Goal: Transaction & Acquisition: Purchase product/service

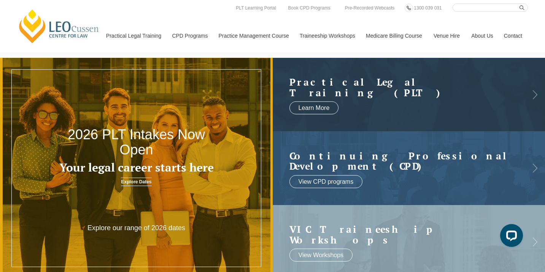
click at [8, 30] on header "[PERSON_NAME] Centre for Law Search here Practical Legal Training Our Practical…" at bounding box center [272, 26] width 545 height 52
click at [360, 92] on h2 "Practical Legal Training (PLT)" at bounding box center [401, 87] width 224 height 21
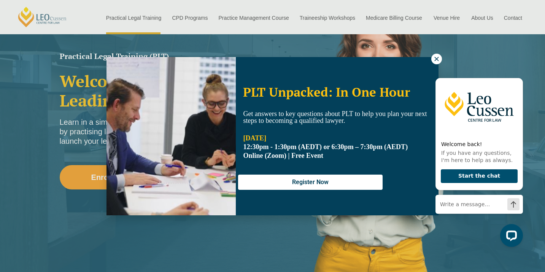
click at [437, 60] on icon at bounding box center [436, 58] width 7 height 7
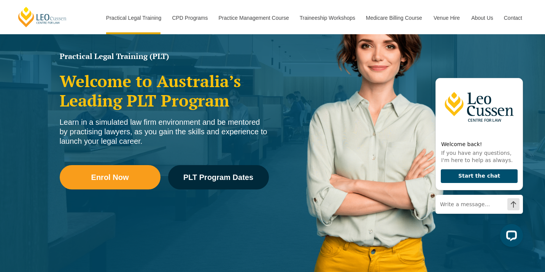
click at [120, 130] on div "Learn in a simulated law firm environment and be mentored by practising lawyers…" at bounding box center [164, 131] width 209 height 29
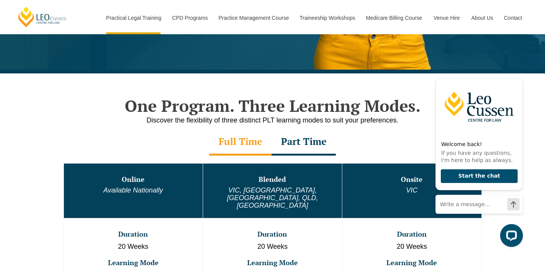
scroll to position [315, 0]
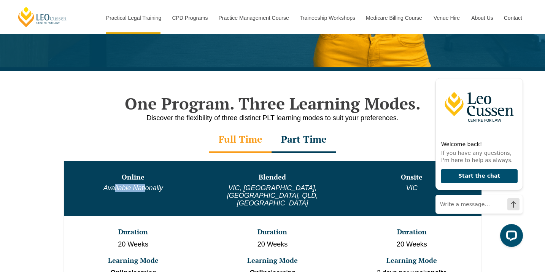
drag, startPoint x: 115, startPoint y: 187, endPoint x: 144, endPoint y: 187, distance: 29.6
click at [144, 187] on em "Available Nationally" at bounding box center [133, 188] width 60 height 8
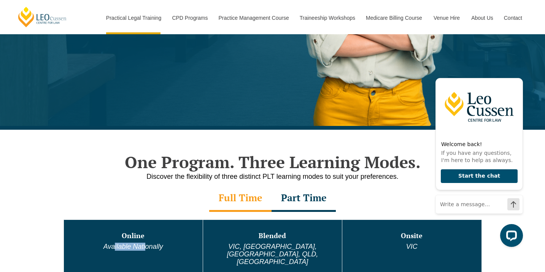
scroll to position [263, 0]
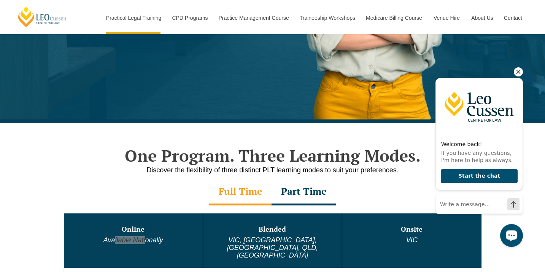
click at [520, 70] on icon "Hide greeting" at bounding box center [518, 71] width 9 height 9
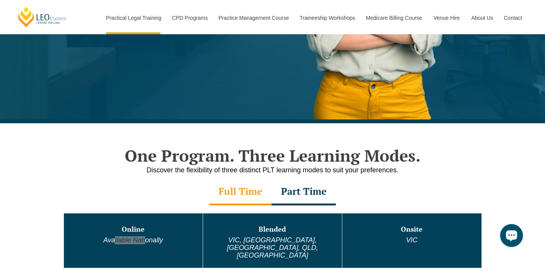
click at [517, 234] on div "Open LiveChat chat widget" at bounding box center [511, 234] width 13 height 13
click at [315, 168] on p "Discover the flexibility of three distinct PLT learning modes to suit your pref…" at bounding box center [272, 170] width 433 height 10
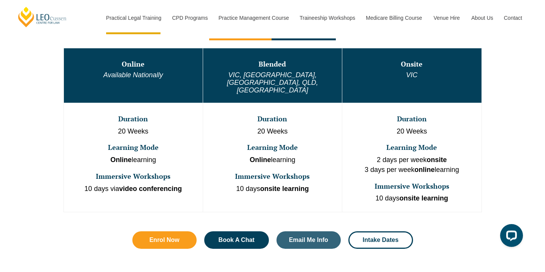
scroll to position [429, 0]
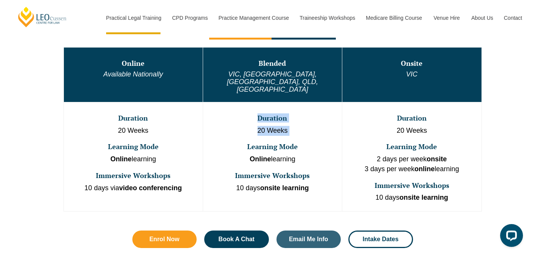
drag, startPoint x: 258, startPoint y: 103, endPoint x: 279, endPoint y: 123, distance: 28.2
click at [279, 123] on td "Duration 20 Weeks Learning Mode Online learning Immersive Workshops 10 days ons…" at bounding box center [272, 156] width 139 height 109
click at [130, 114] on h3 "Duration" at bounding box center [133, 118] width 137 height 8
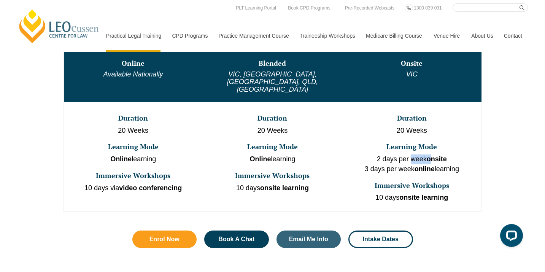
drag, startPoint x: 411, startPoint y: 145, endPoint x: 431, endPoint y: 146, distance: 19.8
click at [431, 154] on p "2 days per week onsite 3 days per week online learning" at bounding box center [411, 163] width 137 height 19
drag, startPoint x: 398, startPoint y: 159, endPoint x: 406, endPoint y: 159, distance: 8.7
click at [406, 159] on td "Duration 20 Weeks Learning Mode 2 days per week onsite 3 days per week online l…" at bounding box center [411, 156] width 139 height 109
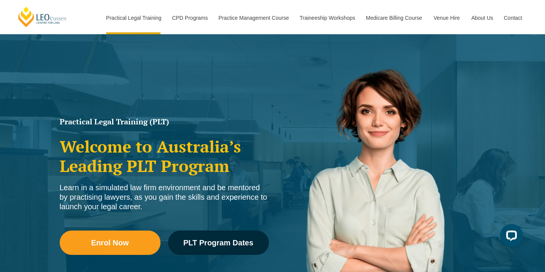
scroll to position [0, 0]
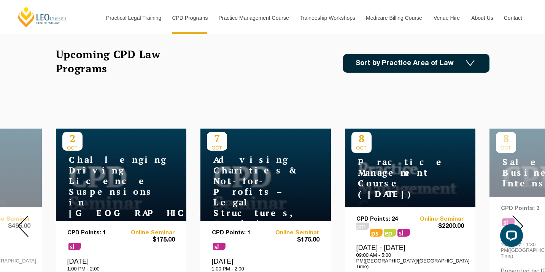
click at [470, 65] on img at bounding box center [470, 63] width 9 height 6
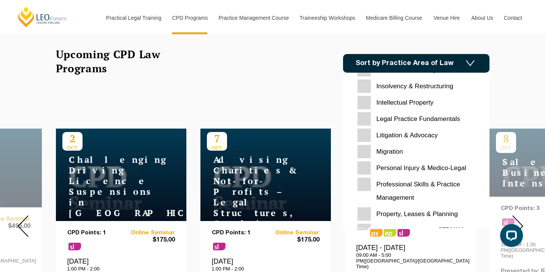
scroll to position [240, 0]
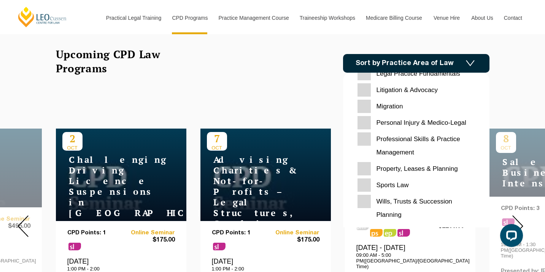
click at [298, 107] on div "30 OCT AI Generated Inventions & Patents – Navigating Legal Uncertainty CPD Poi…" at bounding box center [272, 226] width 545 height 260
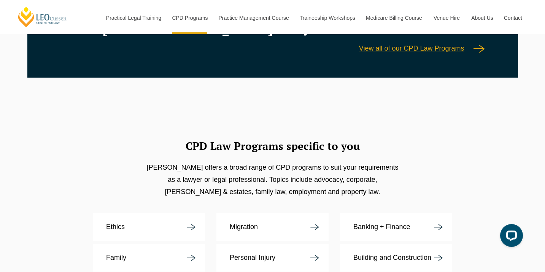
scroll to position [1286, 0]
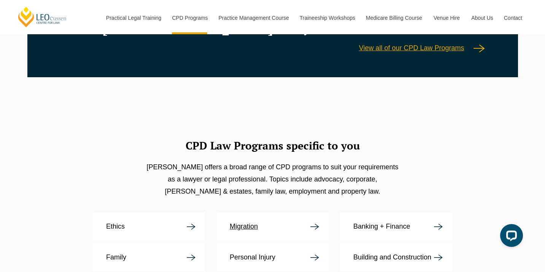
click at [245, 222] on p "Migration" at bounding box center [244, 226] width 28 height 8
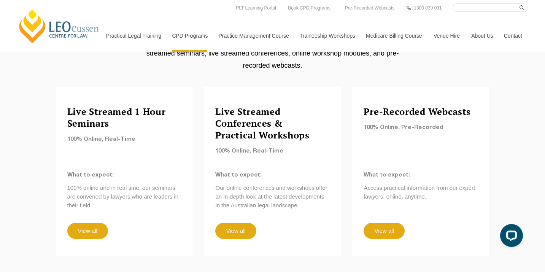
scroll to position [654, 0]
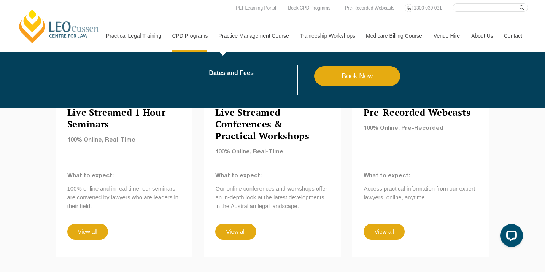
click at [242, 38] on link "Practice Management Course" at bounding box center [253, 35] width 81 height 33
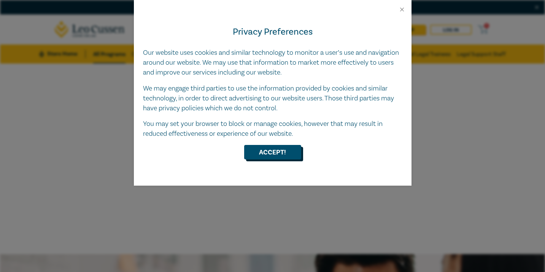
click at [272, 151] on button "Accept!" at bounding box center [272, 152] width 57 height 14
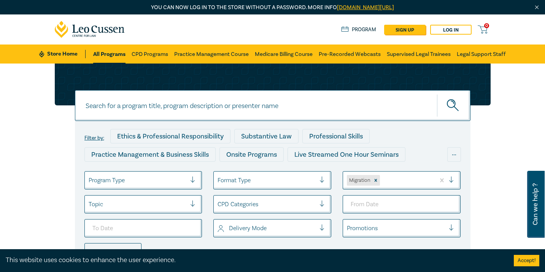
click at [194, 181] on div at bounding box center [195, 180] width 11 height 8
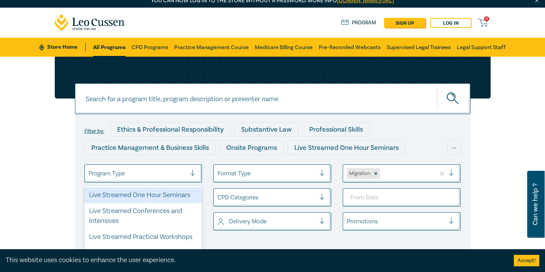
scroll to position [16, 0]
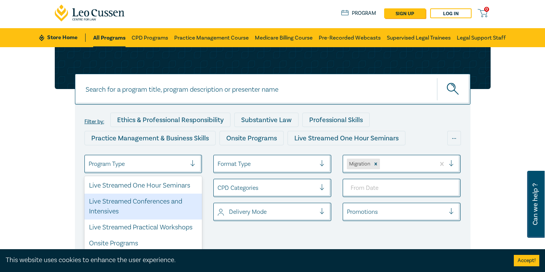
click at [44, 198] on div "Filter by: Ethics & Professional Responsibility Substantive Law Professional Sk…" at bounding box center [272, 162] width 545 height 231
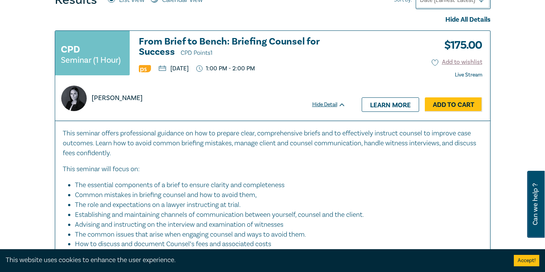
scroll to position [337, 0]
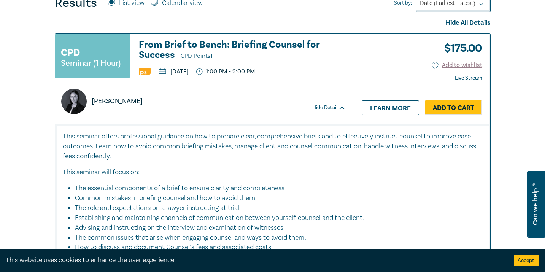
click at [261, 143] on p "This seminar offers professional guidance on how to prepare clear, comprehensiv…" at bounding box center [273, 147] width 420 height 30
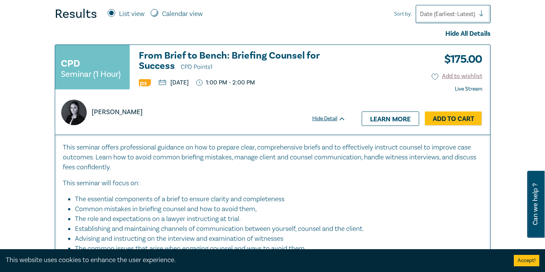
scroll to position [326, 0]
click at [447, 118] on link "Add to Cart" at bounding box center [453, 118] width 57 height 14
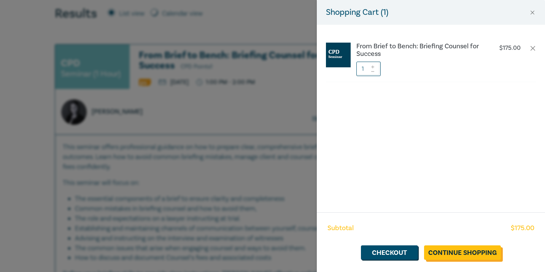
click at [469, 255] on link "Continue Shopping" at bounding box center [462, 252] width 77 height 14
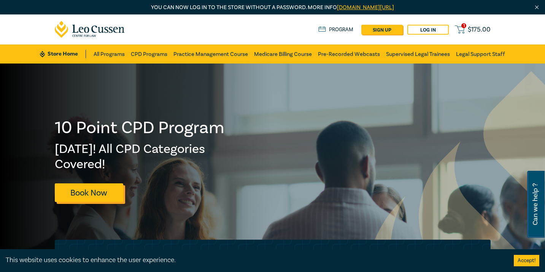
click at [97, 190] on link "Book Now" at bounding box center [89, 192] width 68 height 19
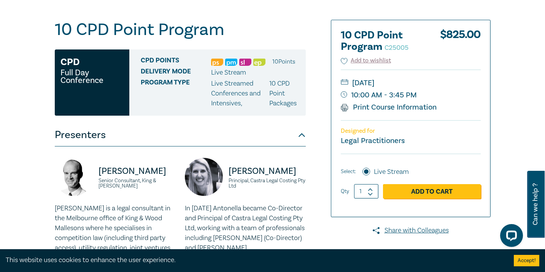
scroll to position [78, 0]
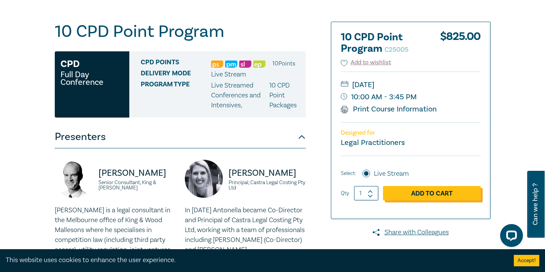
click at [409, 194] on link "Add to Cart" at bounding box center [432, 193] width 98 height 14
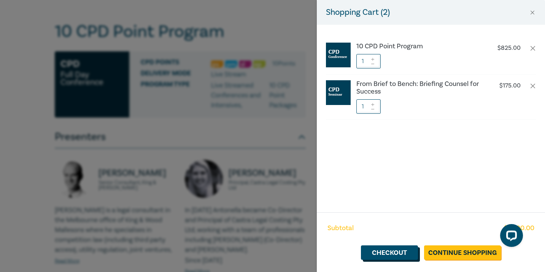
click at [399, 252] on link "Checkout" at bounding box center [389, 252] width 57 height 14
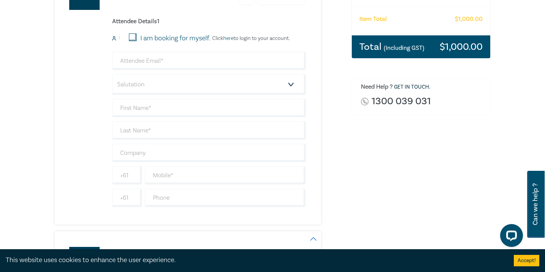
scroll to position [202, 0]
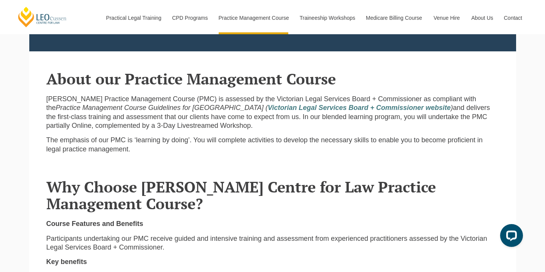
scroll to position [286, 0]
